Goal: Transaction & Acquisition: Book appointment/travel/reservation

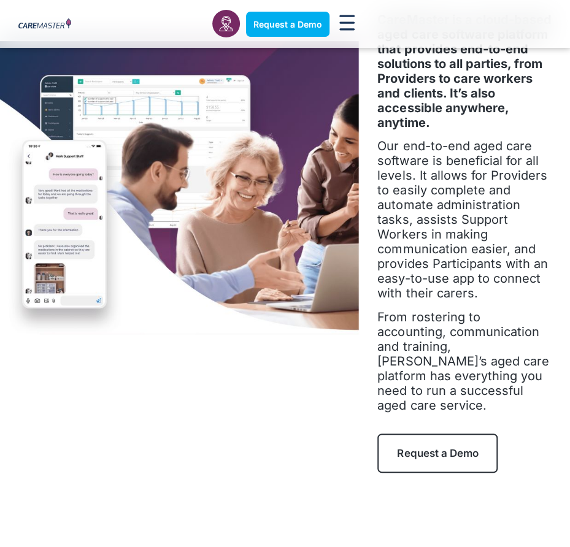
scroll to position [98, 0]
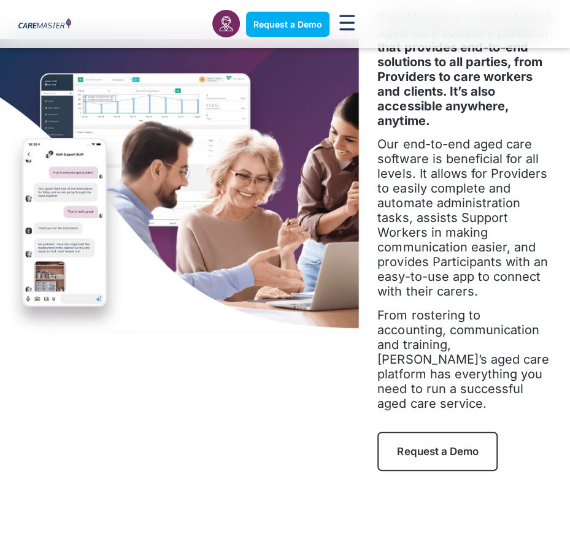
click at [420, 432] on link "Request a Demo" at bounding box center [437, 451] width 120 height 39
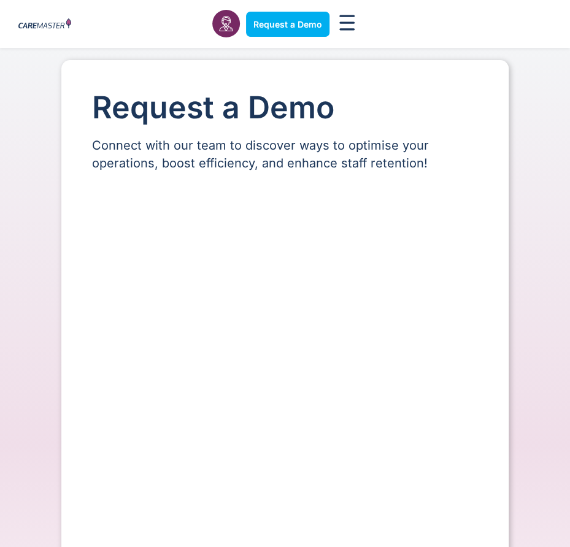
select select "**"
